Goal: Task Accomplishment & Management: Use online tool/utility

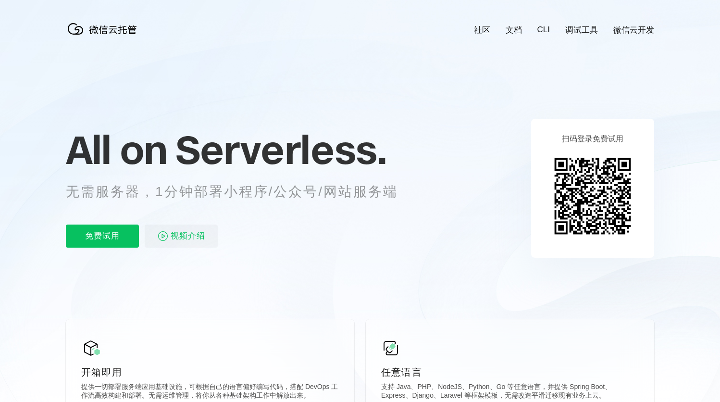
scroll to position [0, 1709]
click at [213, 157] on span "Serverless." at bounding box center [280, 149] width 211 height 48
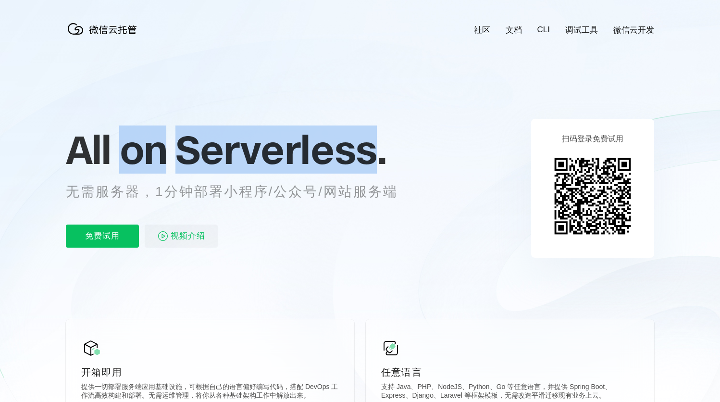
click at [213, 157] on span "Serverless." at bounding box center [280, 149] width 211 height 48
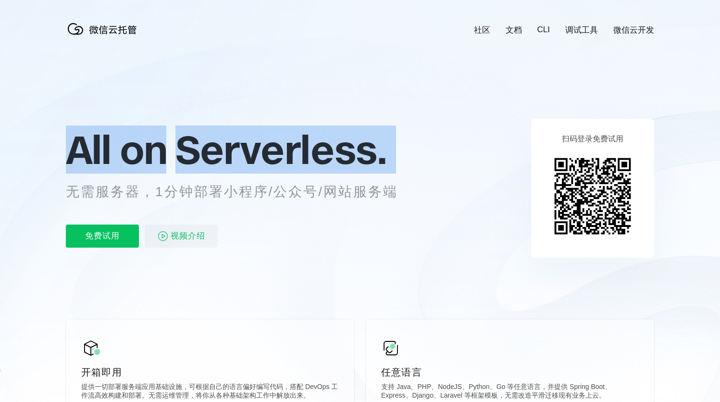
click at [213, 157] on span "Serverless." at bounding box center [280, 149] width 211 height 48
click at [242, 149] on span "Serverless." at bounding box center [280, 149] width 211 height 48
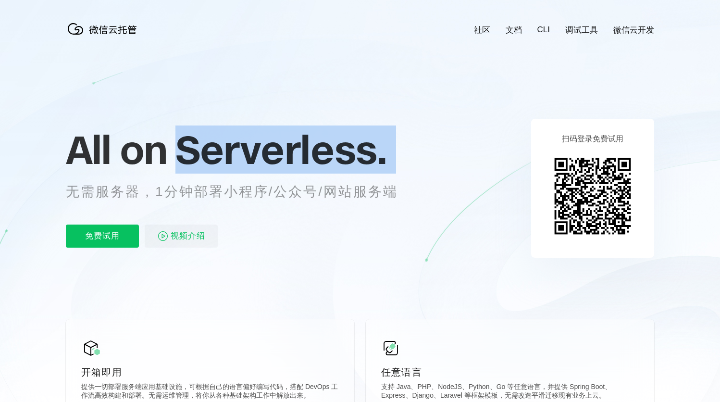
drag, startPoint x: 174, startPoint y: 147, endPoint x: 404, endPoint y: 170, distance: 231.9
click at [404, 171] on div "All on Serverless. 无需服务器，1分钟部署小程序/公众号/网站服务端 免费试用 视频介绍" at bounding box center [244, 187] width 356 height 139
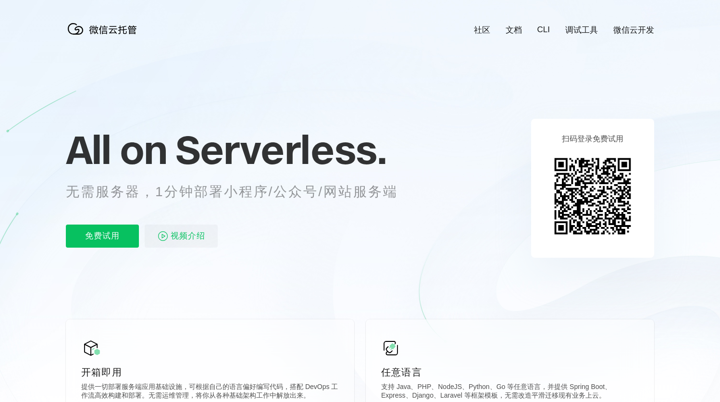
click at [307, 163] on span "Serverless." at bounding box center [280, 149] width 211 height 48
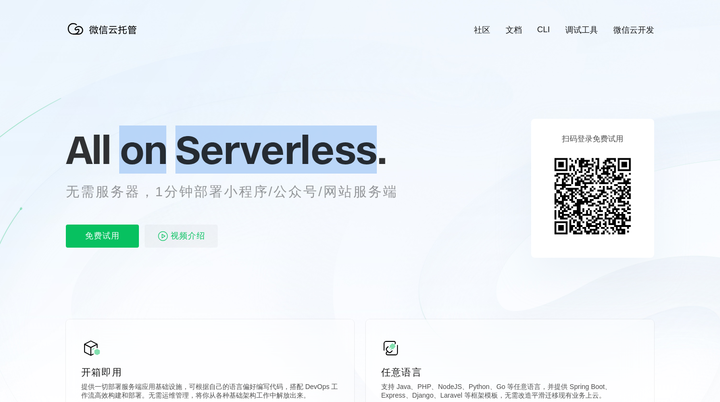
click at [307, 163] on span "Serverless." at bounding box center [280, 149] width 211 height 48
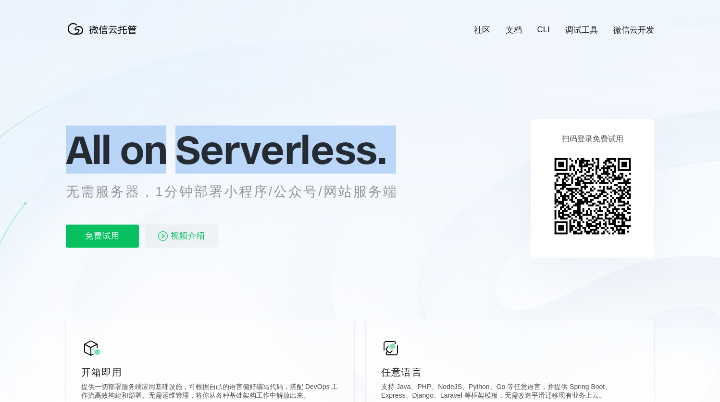
click at [307, 163] on span "Serverless." at bounding box center [280, 149] width 211 height 48
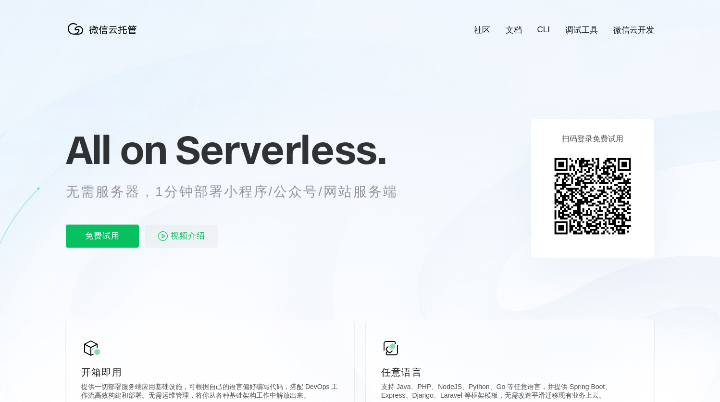
click at [310, 203] on div "All on Serverless. 无需服务器，1分钟部署小程序/公众号/网站服务端 免费试用 视频介绍" at bounding box center [244, 187] width 356 height 139
click at [319, 194] on p "无需服务器，1分钟部署小程序/公众号/网站服务端" at bounding box center [241, 191] width 350 height 19
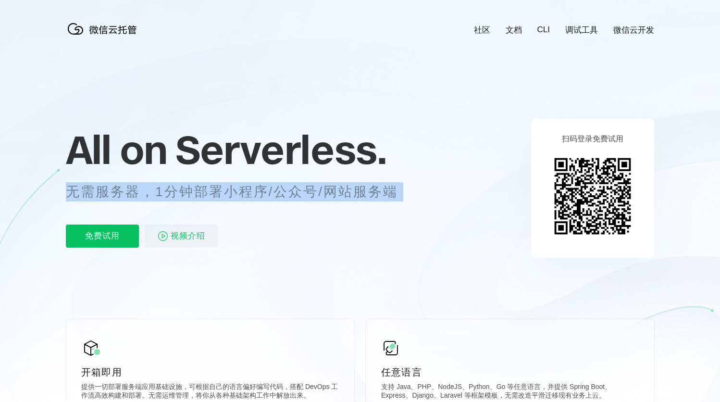
click at [319, 194] on p "无需服务器，1分钟部署小程序/公众号/网站服务端" at bounding box center [241, 191] width 350 height 19
click at [622, 28] on link "微信云开发" at bounding box center [633, 30] width 41 height 11
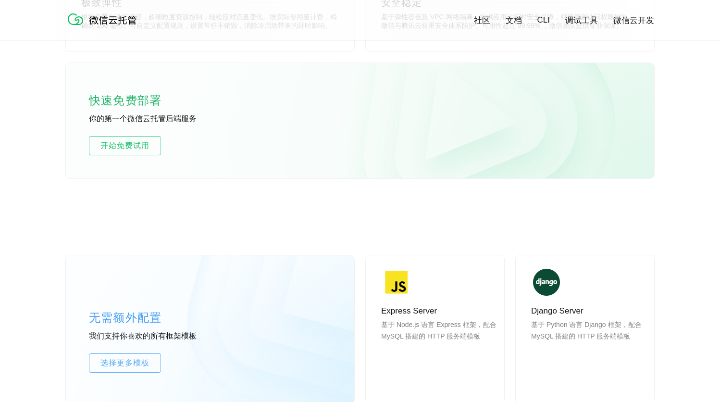
scroll to position [578, 0]
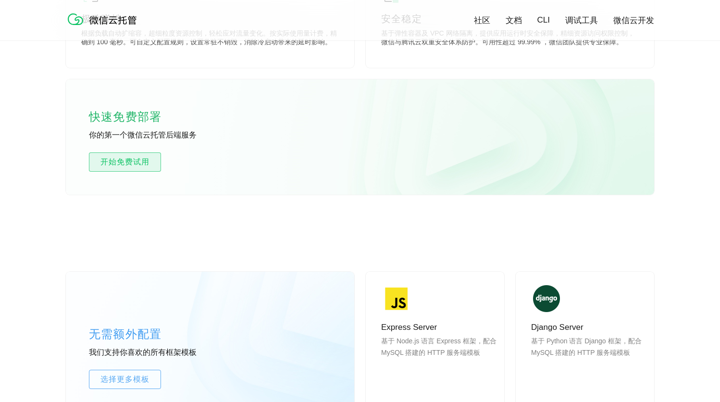
click at [146, 162] on span "开始免费试用" at bounding box center [124, 162] width 71 height 12
